Goal: Task Accomplishment & Management: Use online tool/utility

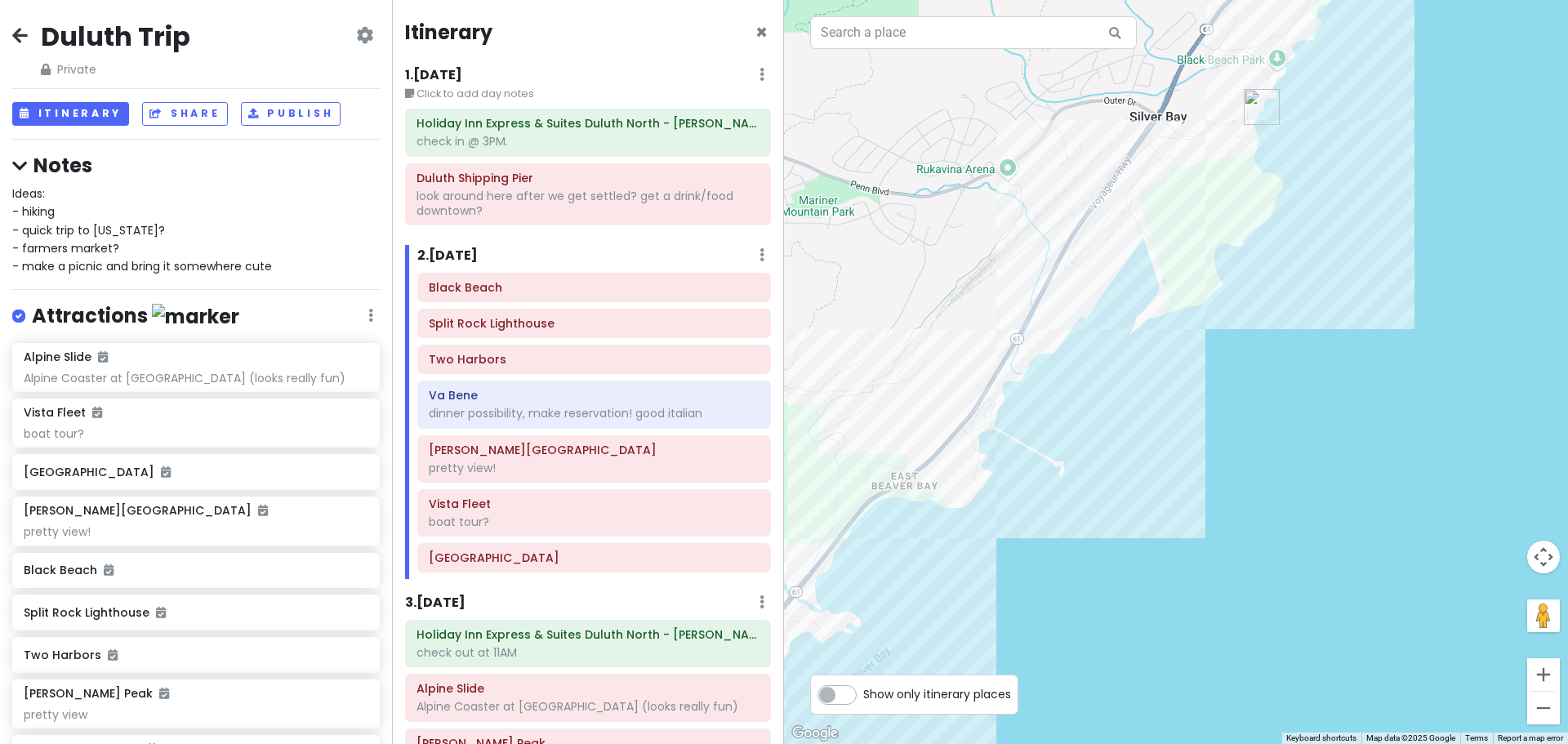
click at [863, 696] on label "Show only itinerary places" at bounding box center [937, 690] width 148 height 20
click at [863, 692] on input "Show only itinerary places" at bounding box center [869, 686] width 10 height 10
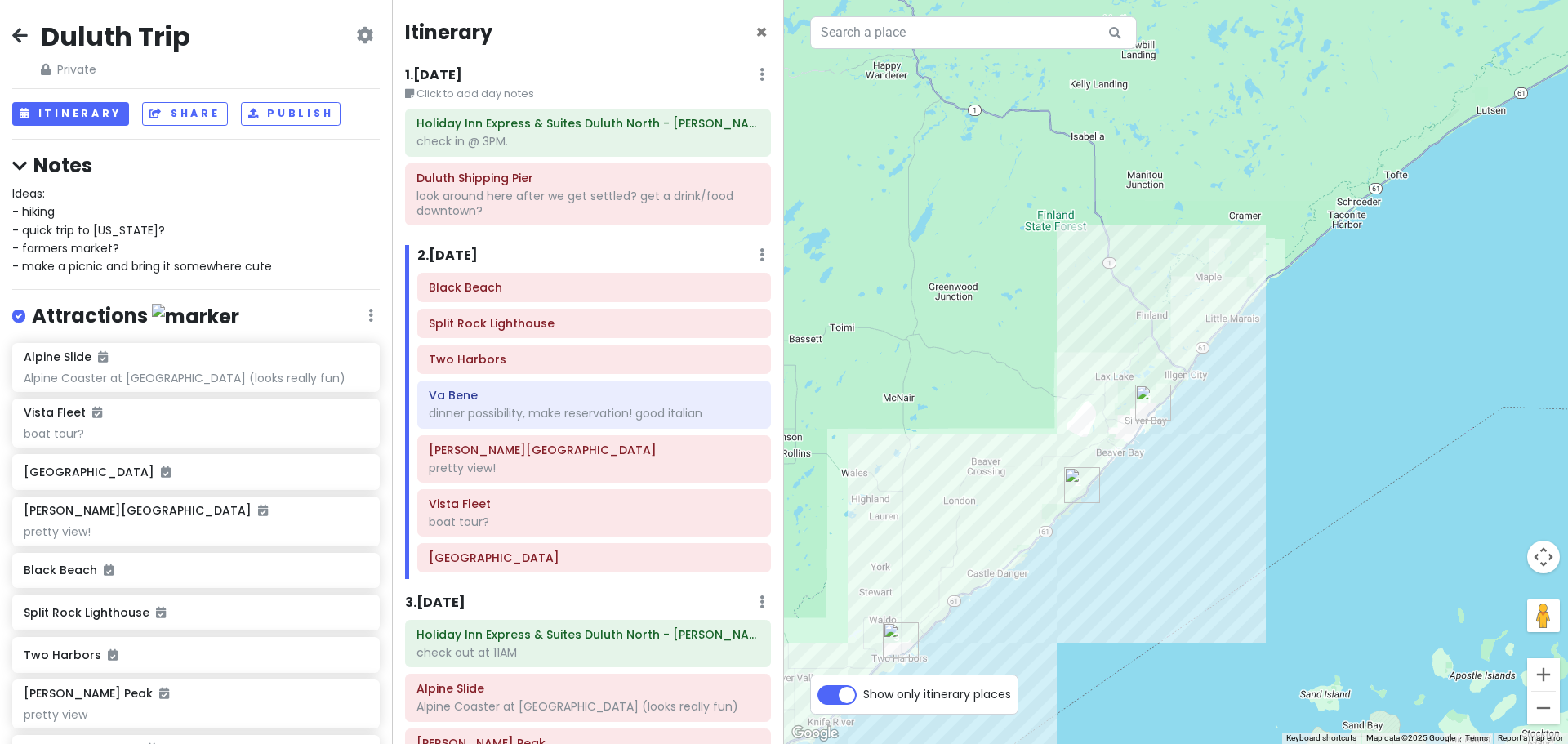
drag, startPoint x: 1060, startPoint y: 567, endPoint x: 1115, endPoint y: 507, distance: 81.4
click at [1186, 412] on div "Loading..." at bounding box center [1176, 372] width 784 height 744
click at [863, 696] on label "Show only itinerary places" at bounding box center [937, 690] width 148 height 20
click at [863, 692] on input "Show only itinerary places" at bounding box center [869, 686] width 10 height 10
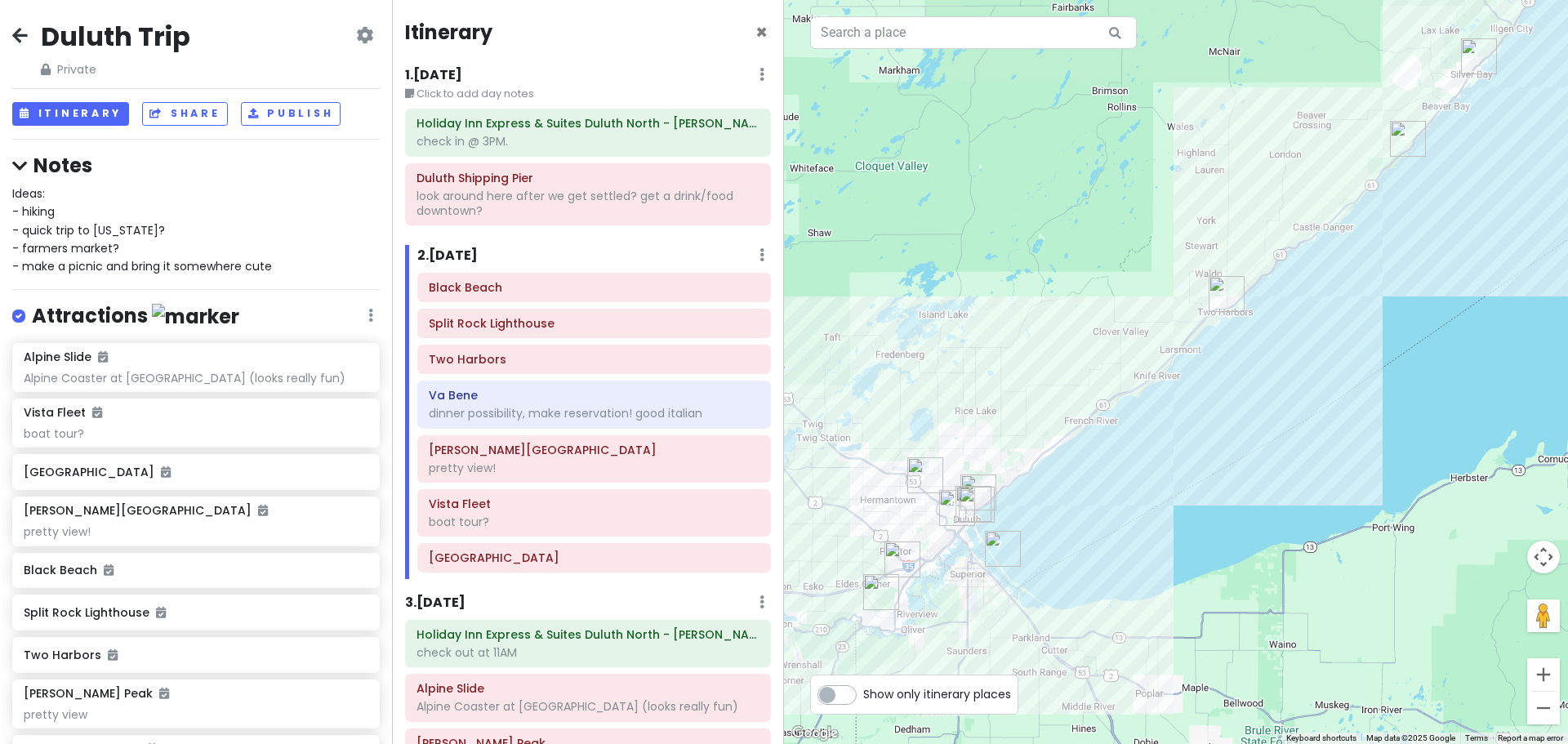
drag, startPoint x: 1035, startPoint y: 618, endPoint x: 1356, endPoint y: 270, distance: 473.4
click at [1356, 270] on div "Loading..." at bounding box center [1176, 372] width 784 height 744
click at [863, 700] on label "Show only itinerary places" at bounding box center [937, 690] width 148 height 20
click at [863, 692] on input "Show only itinerary places" at bounding box center [869, 686] width 10 height 10
click at [863, 700] on label "Show only itinerary places" at bounding box center [937, 690] width 148 height 20
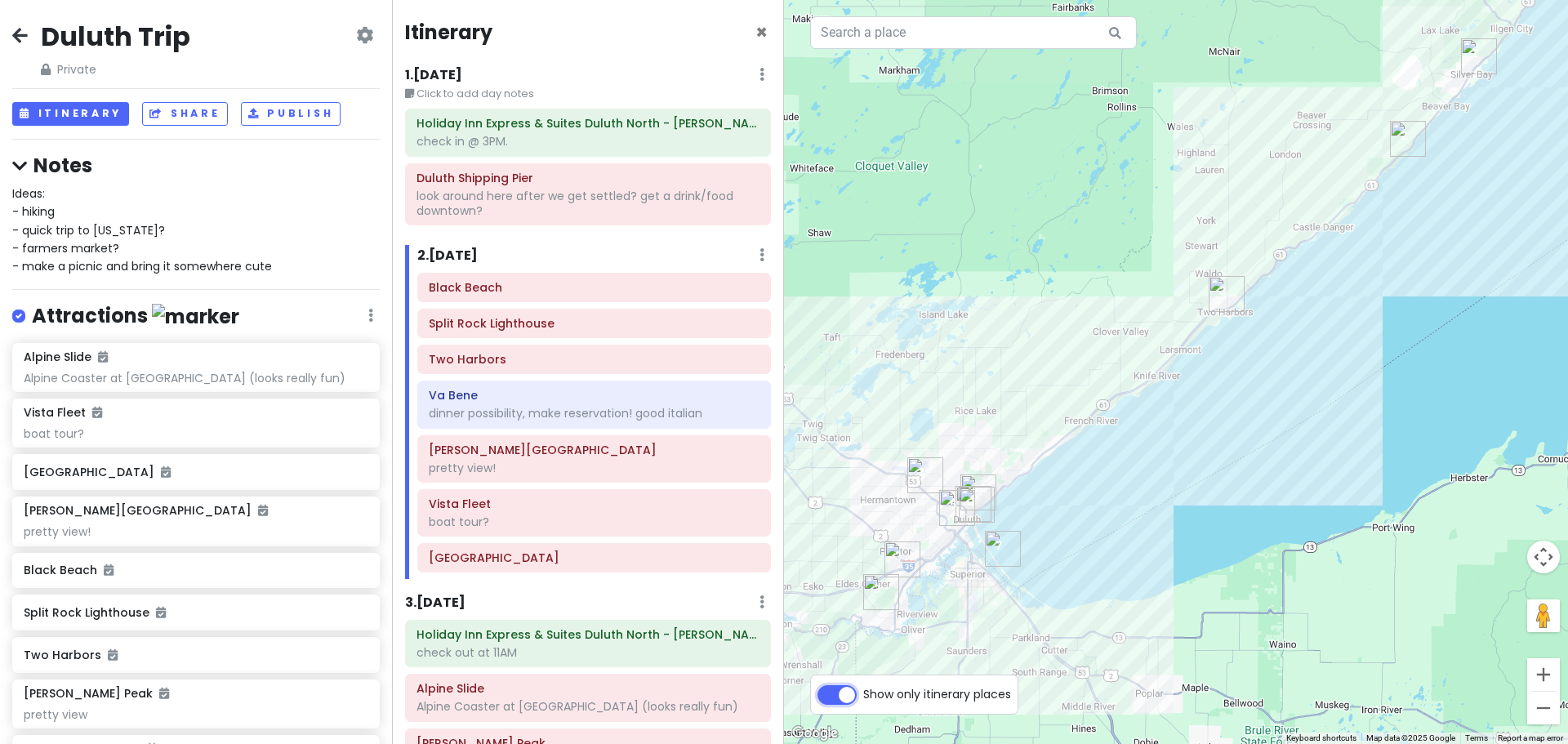
click at [863, 692] on input "Show only itinerary places" at bounding box center [869, 686] width 10 height 10
click at [863, 700] on label "Show only itinerary places" at bounding box center [937, 690] width 148 height 20
click at [863, 692] on input "Show only itinerary places" at bounding box center [869, 686] width 10 height 10
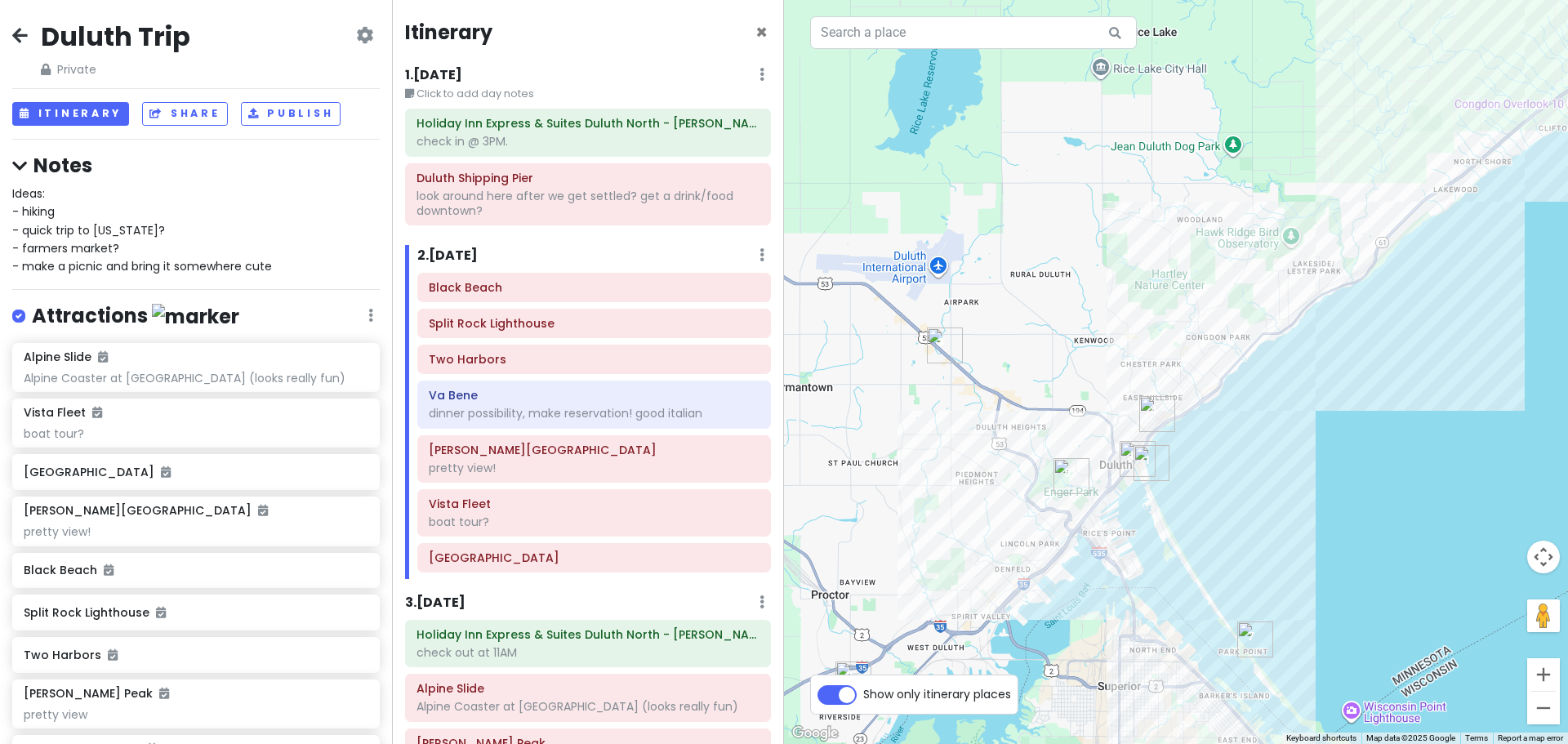
drag, startPoint x: 985, startPoint y: 460, endPoint x: 1222, endPoint y: 659, distance: 309.5
click at [1222, 659] on div "Loading..." at bounding box center [1176, 372] width 784 height 744
click at [863, 700] on label "Show only itinerary places" at bounding box center [937, 690] width 148 height 20
click at [863, 692] on input "Show only itinerary places" at bounding box center [869, 686] width 10 height 10
checkbox input "false"
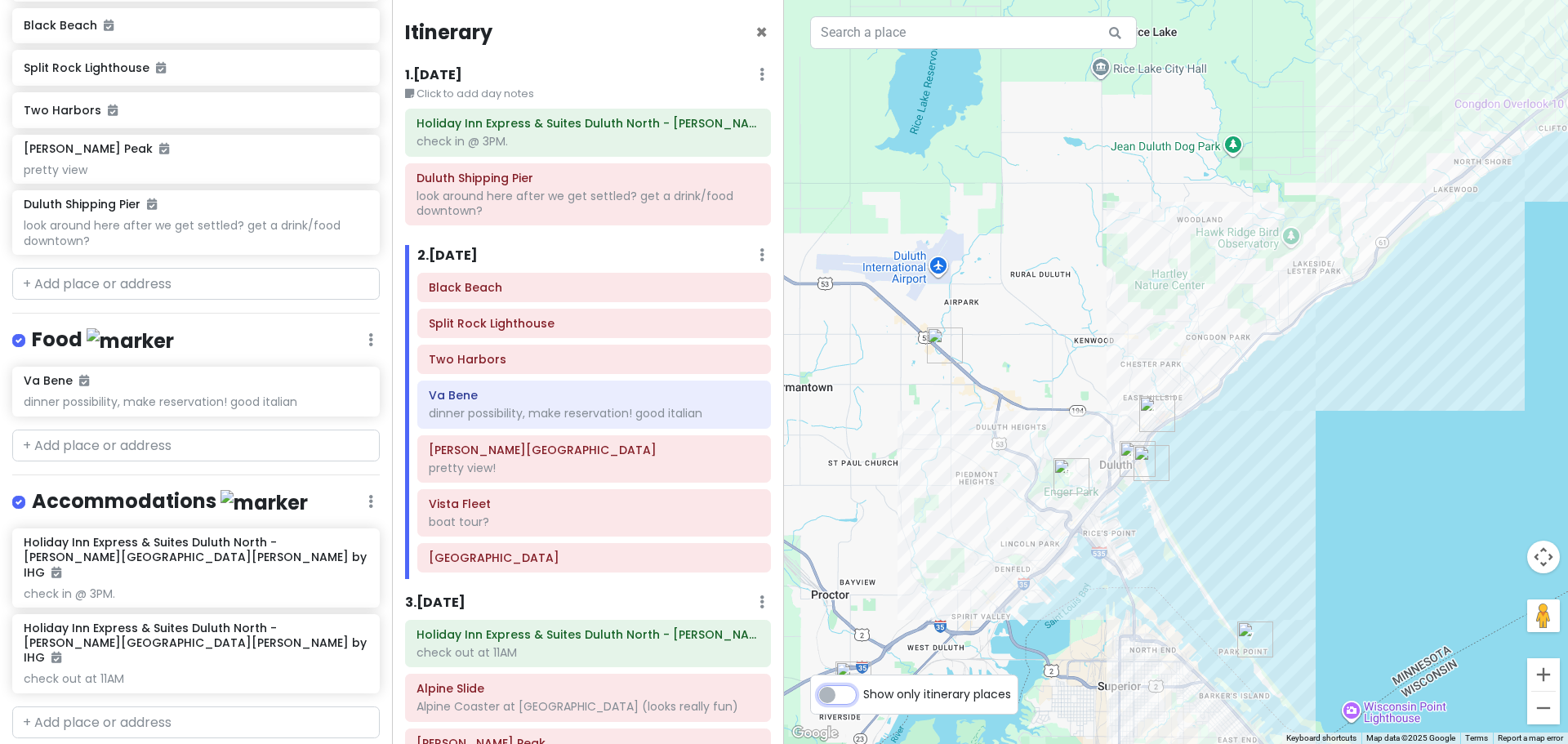
scroll to position [565, 0]
